Goal: Check status

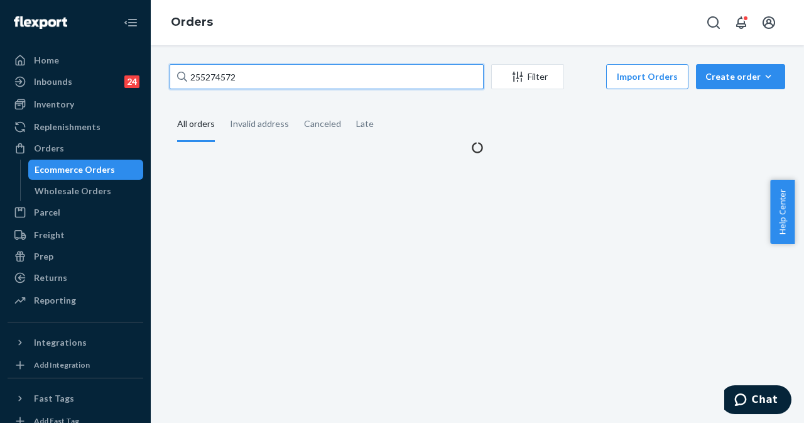
click at [456, 76] on input "255274572" at bounding box center [327, 76] width 314 height 25
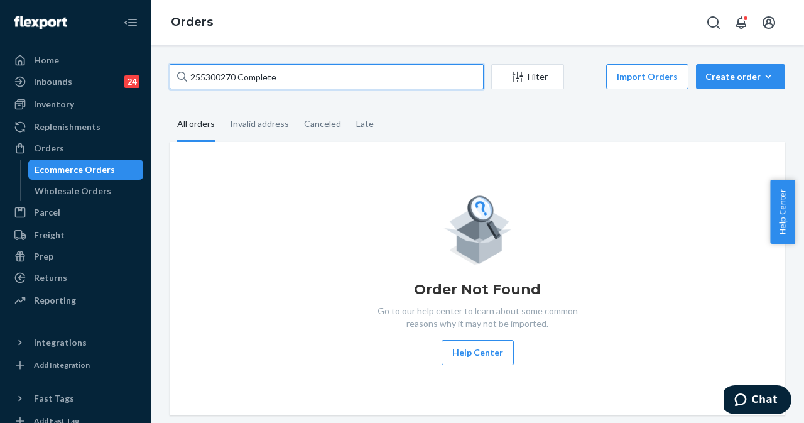
drag, startPoint x: 237, startPoint y: 75, endPoint x: 318, endPoint y: 78, distance: 81.0
click at [318, 78] on input "255300270 Complete" at bounding box center [327, 76] width 314 height 25
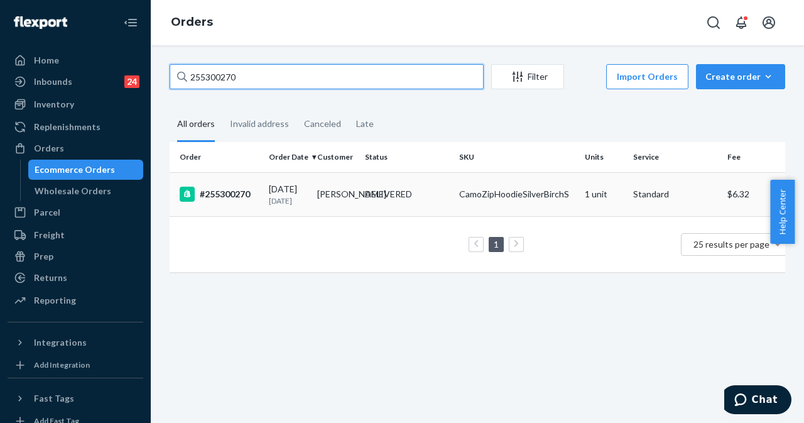
type input "255300270"
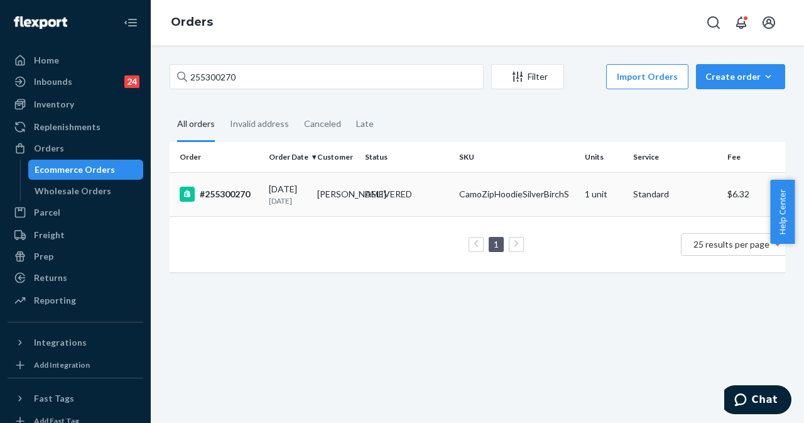
click at [307, 188] on div "[DATE] [DATE]" at bounding box center [288, 194] width 38 height 23
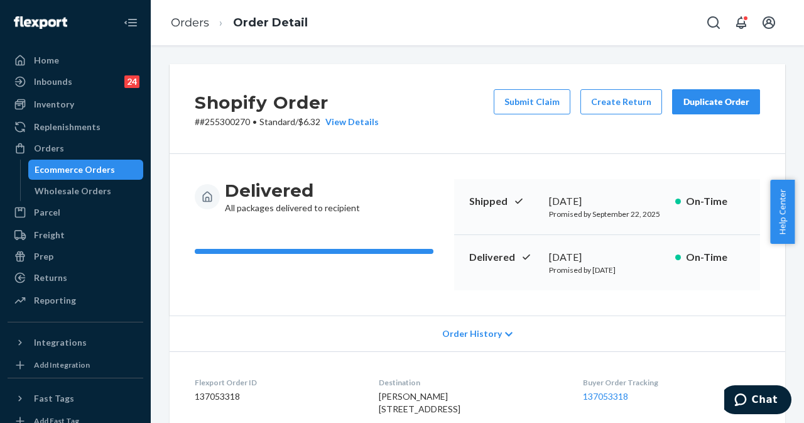
scroll to position [314, 0]
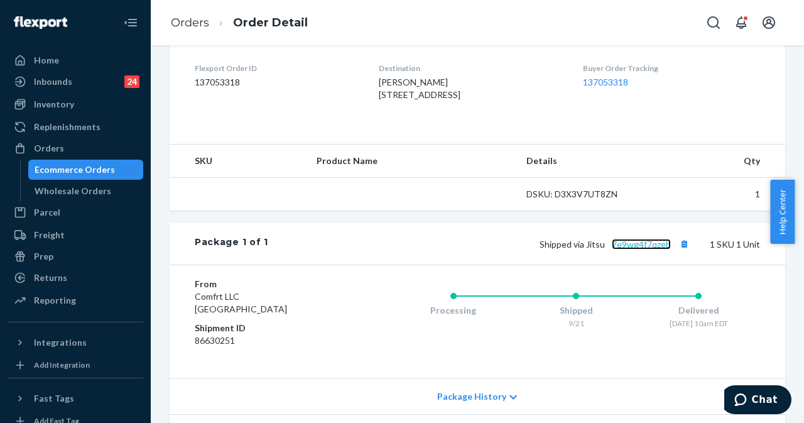
click at [636, 249] on link "7e9wg4f7qzeb" at bounding box center [641, 244] width 59 height 11
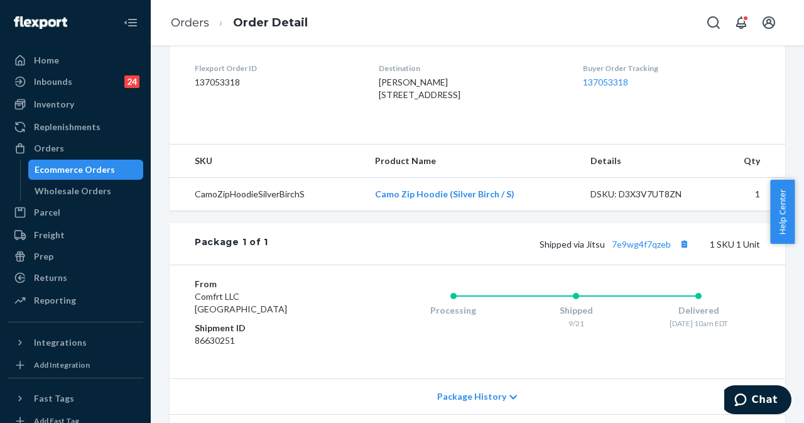
click at [54, 172] on div "Ecommerce Orders" at bounding box center [75, 169] width 80 height 13
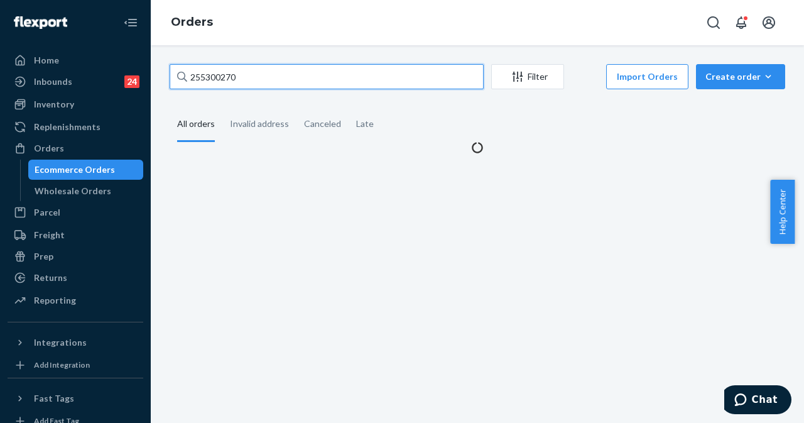
click at [282, 68] on input "255300270" at bounding box center [327, 76] width 314 height 25
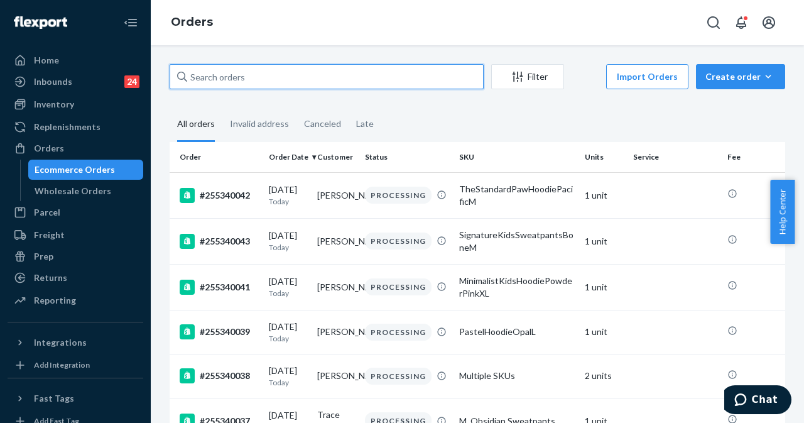
paste input "255244765"
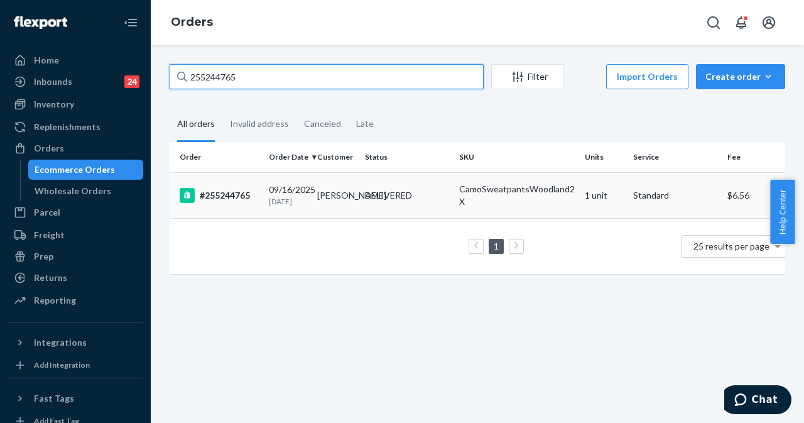
type input "255244765"
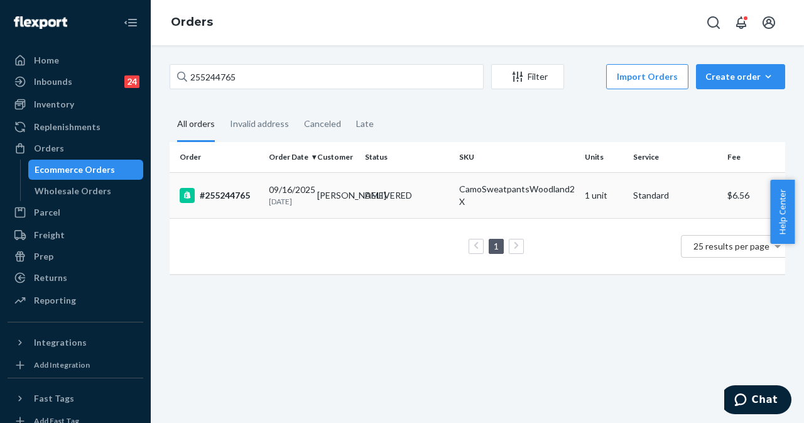
click at [324, 198] on td "[PERSON_NAME]" at bounding box center [336, 195] width 48 height 46
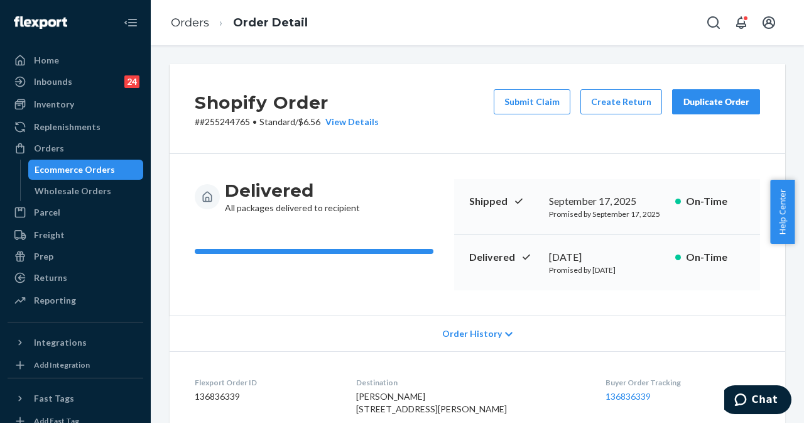
scroll to position [377, 0]
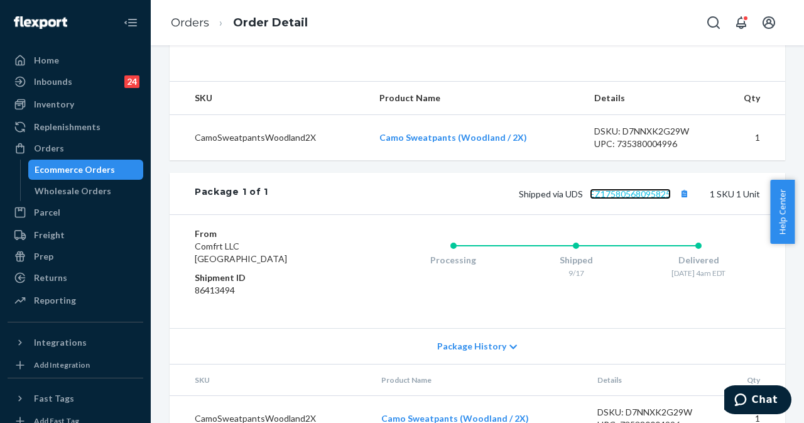
click at [630, 199] on link "EZ17580568095825" at bounding box center [630, 193] width 81 height 11
click at [84, 165] on div "Ecommerce Orders" at bounding box center [75, 169] width 80 height 13
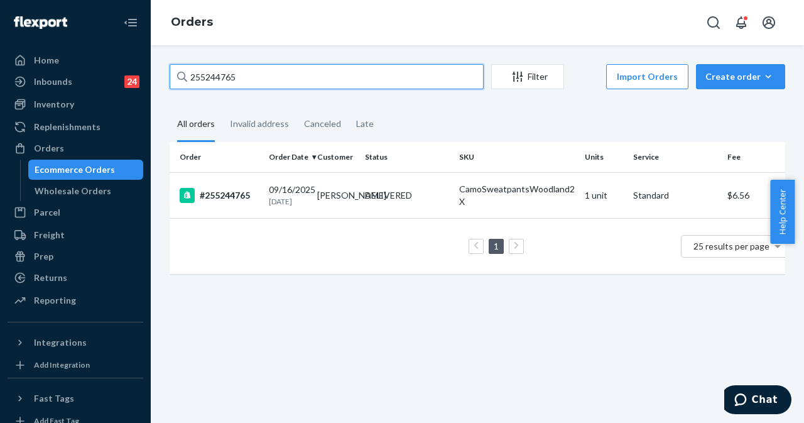
click at [256, 77] on input "255244765" at bounding box center [327, 76] width 314 height 25
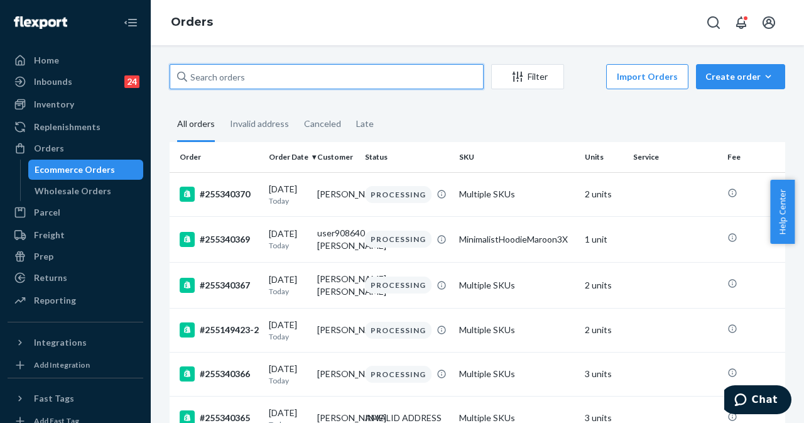
paste input "255335149"
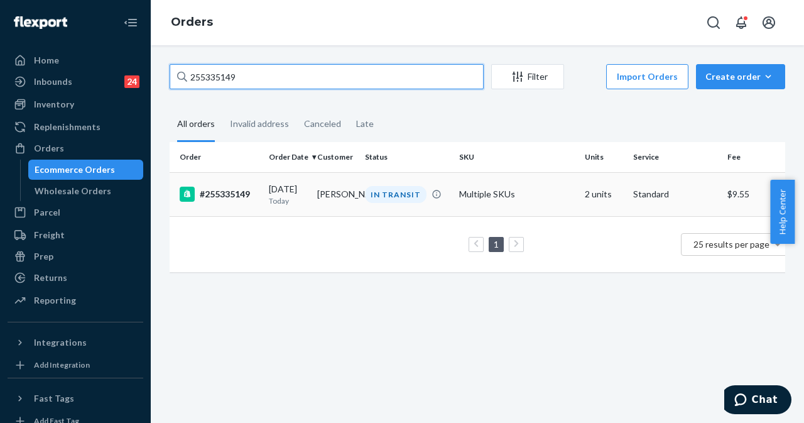
type input "255335149"
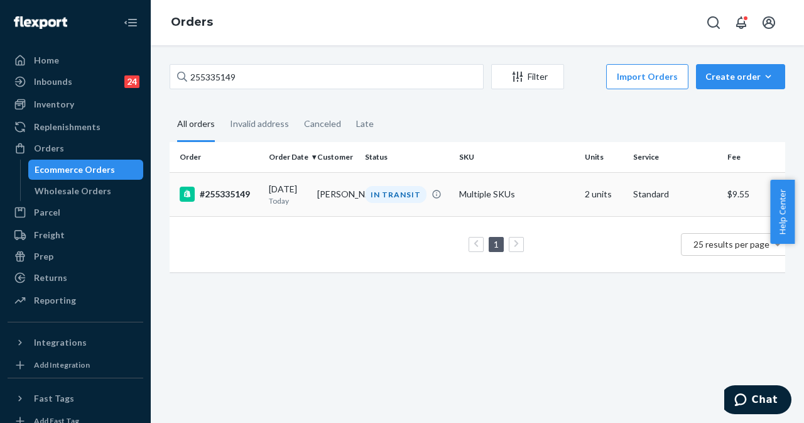
click at [336, 193] on td "[PERSON_NAME]" at bounding box center [336, 194] width 48 height 44
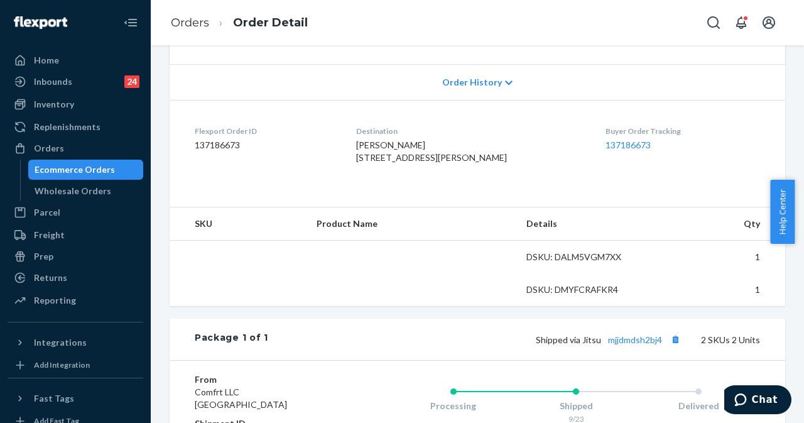
scroll to position [475, 0]
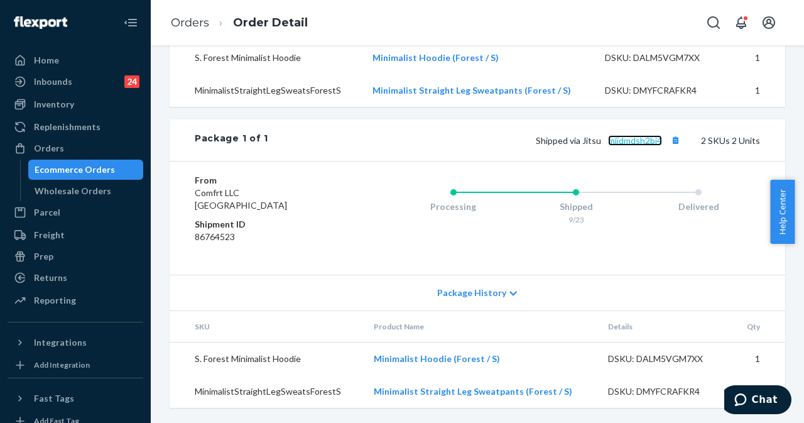
click at [640, 141] on link "mjjdmdsh2bj4" at bounding box center [635, 140] width 54 height 11
click at [84, 168] on div "Ecommerce Orders" at bounding box center [75, 169] width 80 height 13
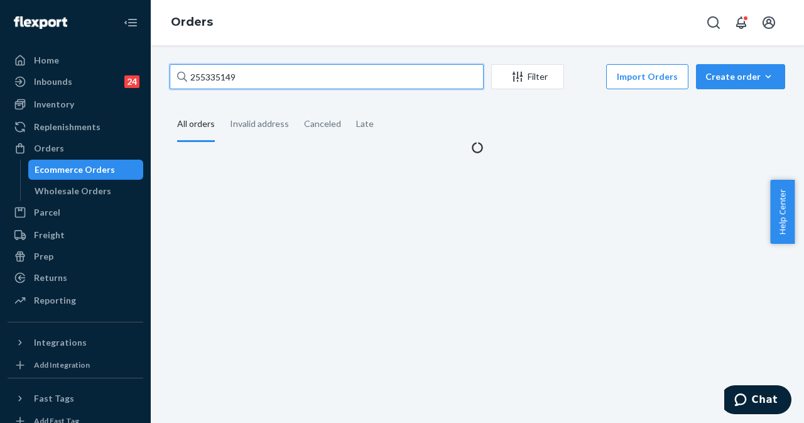
click at [280, 75] on input "255335149" at bounding box center [327, 76] width 314 height 25
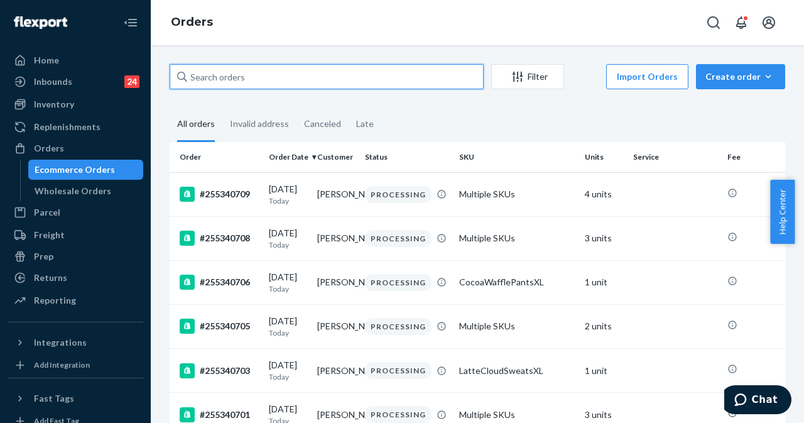
click at [328, 77] on input "text" at bounding box center [327, 76] width 314 height 25
paste input "255251852"
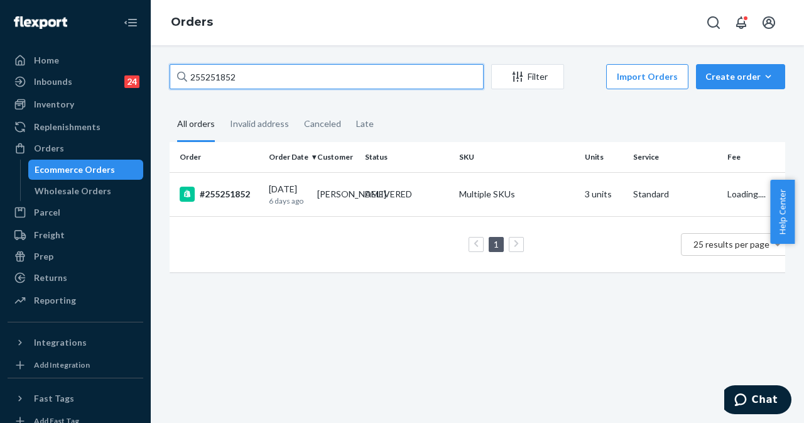
type input "255251852"
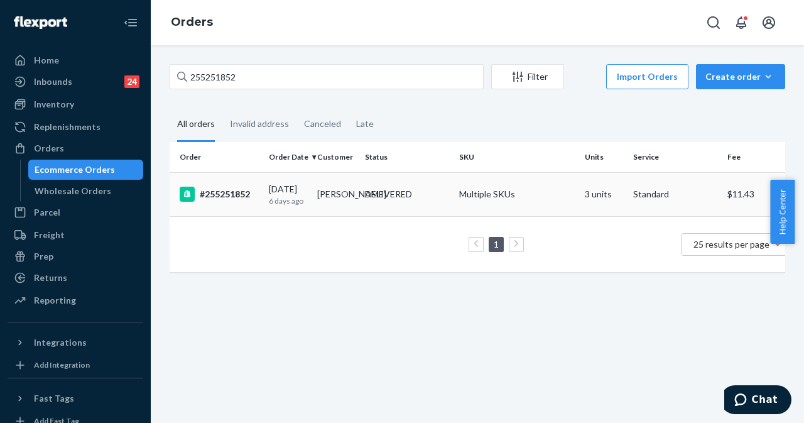
click at [369, 191] on div "DELIVERED" at bounding box center [388, 194] width 47 height 13
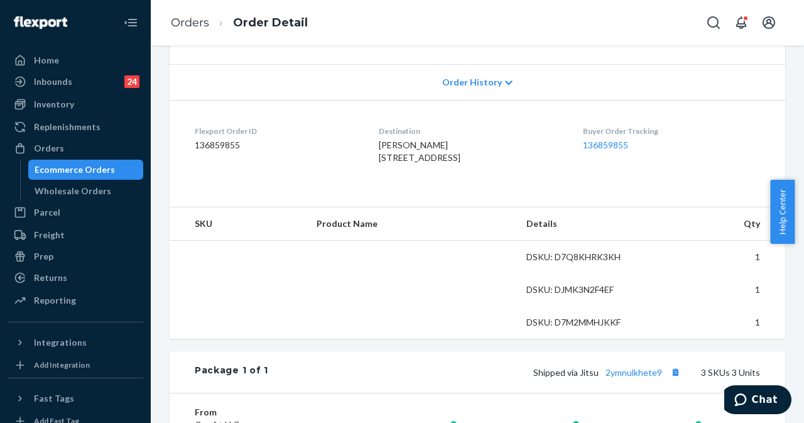
scroll to position [505, 0]
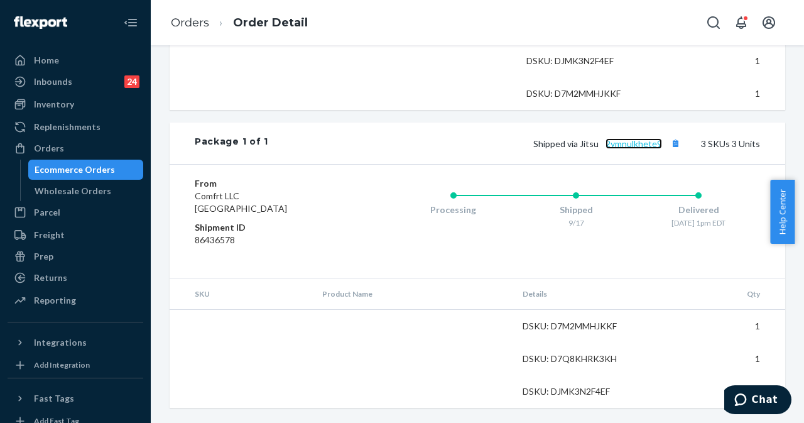
click at [631, 146] on link "2ymnulkhete9" at bounding box center [633, 143] width 57 height 11
